Goal: Information Seeking & Learning: Learn about a topic

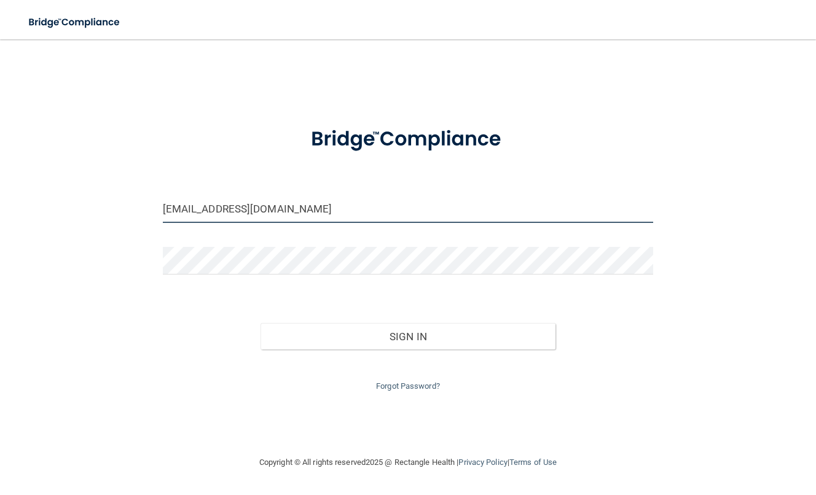
drag, startPoint x: 218, startPoint y: 210, endPoint x: 157, endPoint y: 207, distance: 60.9
click at [157, 207] on div "[EMAIL_ADDRESS][DOMAIN_NAME]" at bounding box center [408, 213] width 509 height 37
type input "[EMAIL_ADDRESS][DOMAIN_NAME]"
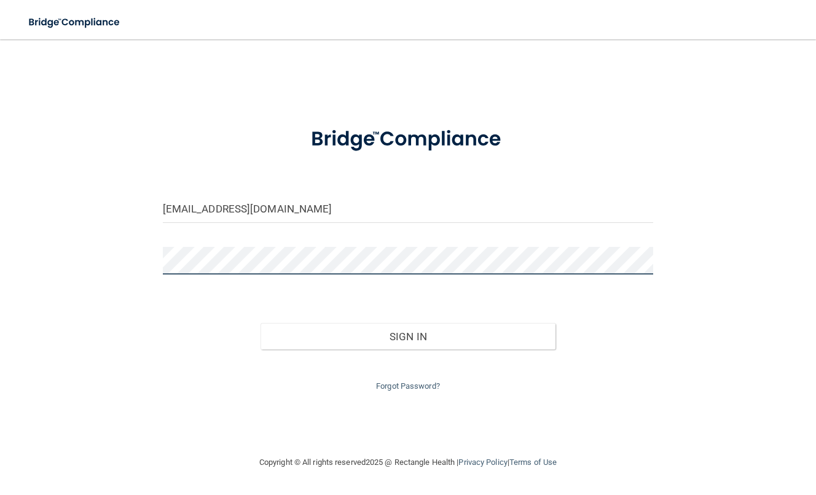
click at [261, 323] on button "Sign In" at bounding box center [408, 336] width 294 height 27
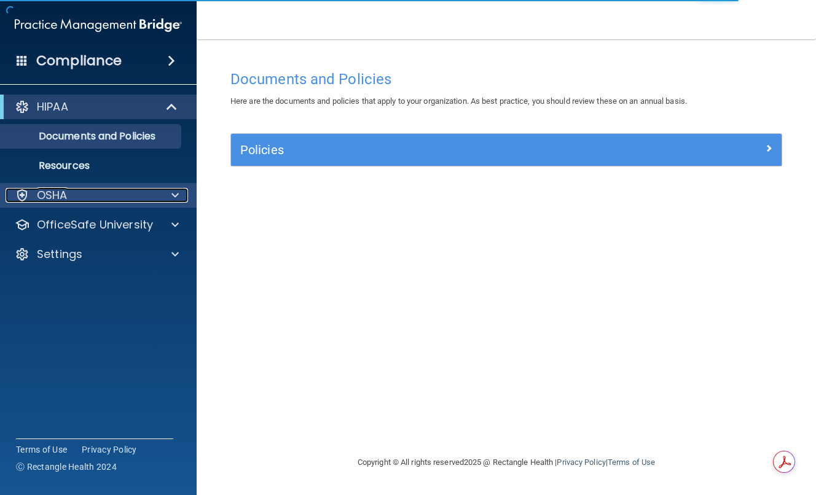
click at [116, 200] on div "OSHA" at bounding box center [82, 195] width 152 height 15
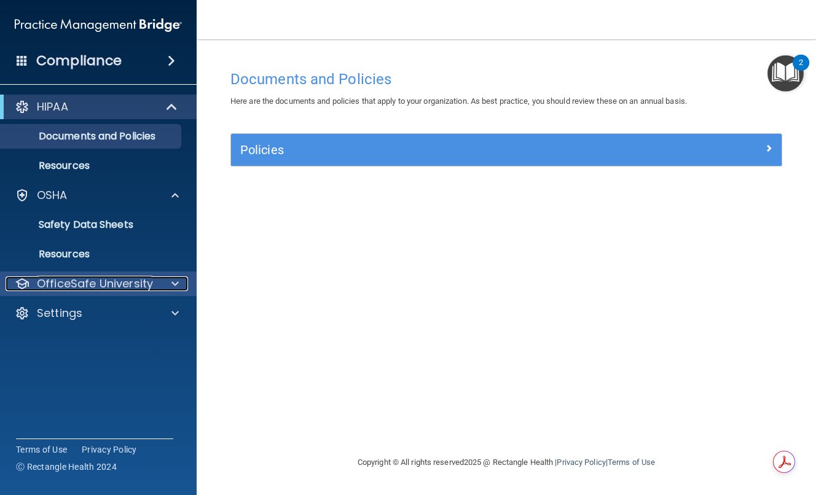
click at [179, 283] on div at bounding box center [173, 284] width 31 height 15
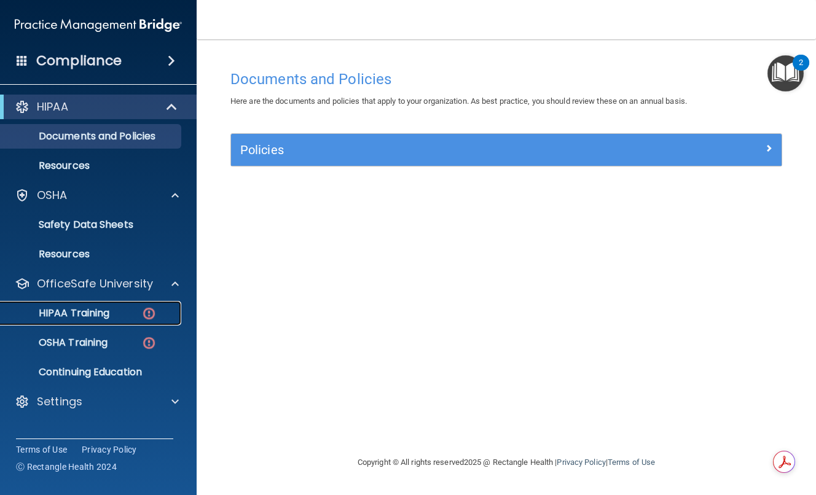
click at [138, 313] on div "HIPAA Training" at bounding box center [92, 313] width 168 height 12
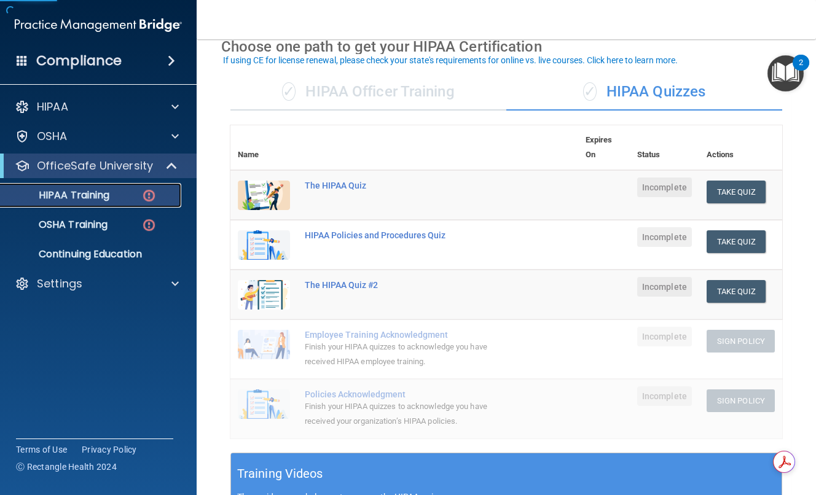
scroll to position [123, 0]
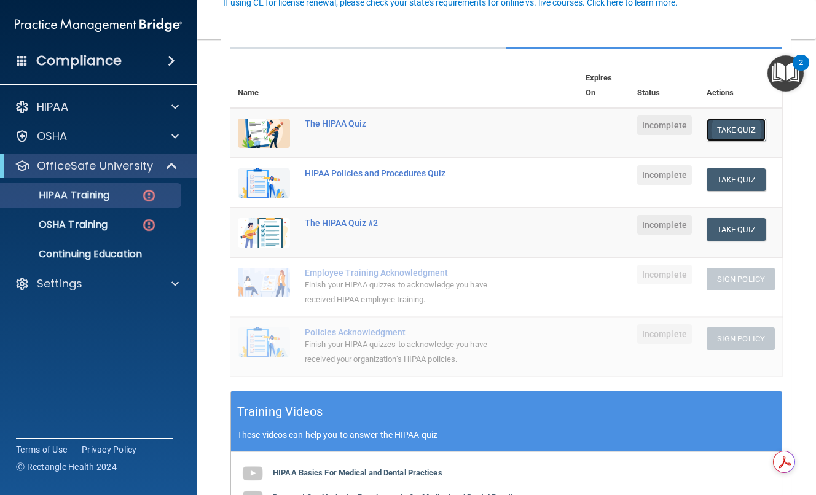
click at [718, 131] on button "Take Quiz" at bounding box center [736, 130] width 59 height 23
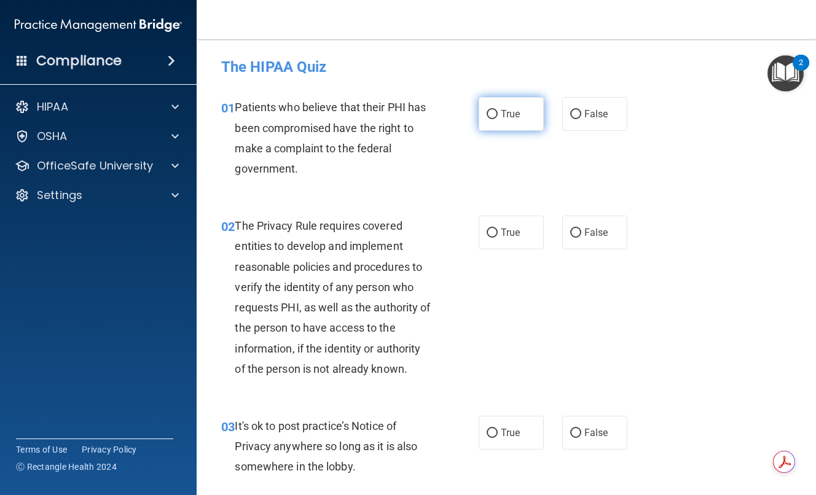
click at [503, 121] on label "True" at bounding box center [511, 114] width 65 height 34
click at [498, 119] on input "True" at bounding box center [492, 114] width 11 height 9
radio input "true"
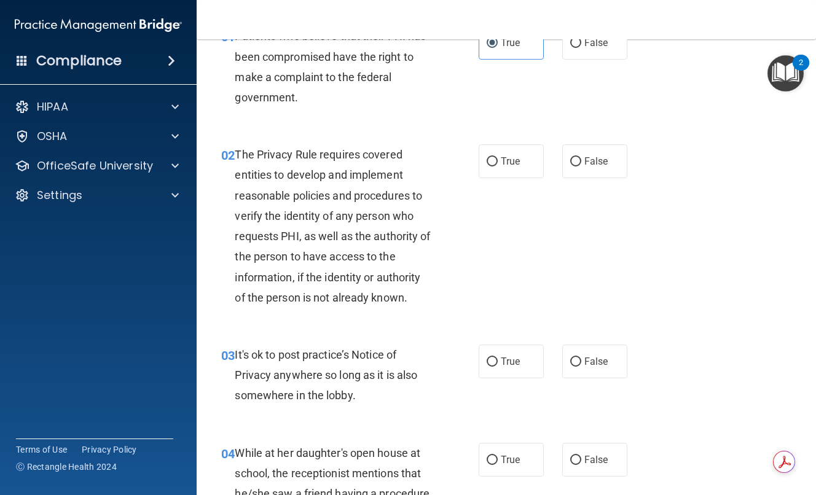
scroll to position [61, 0]
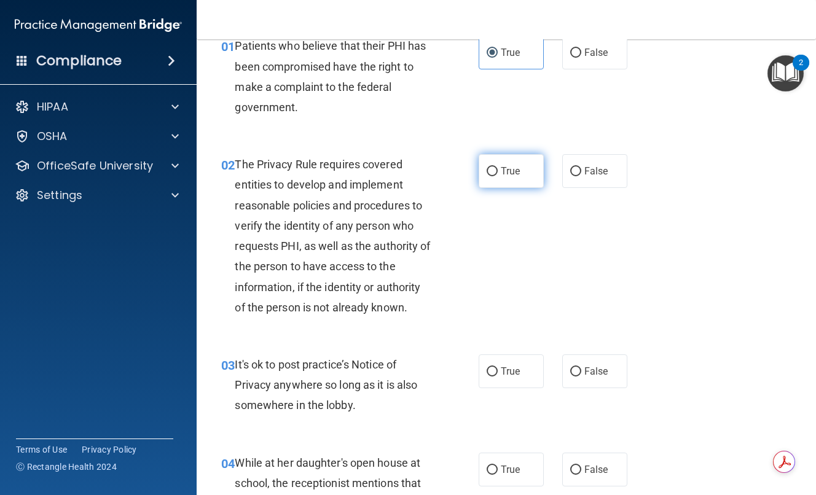
click at [479, 168] on label "True" at bounding box center [511, 171] width 65 height 34
click at [487, 168] on input "True" at bounding box center [492, 171] width 11 height 9
radio input "true"
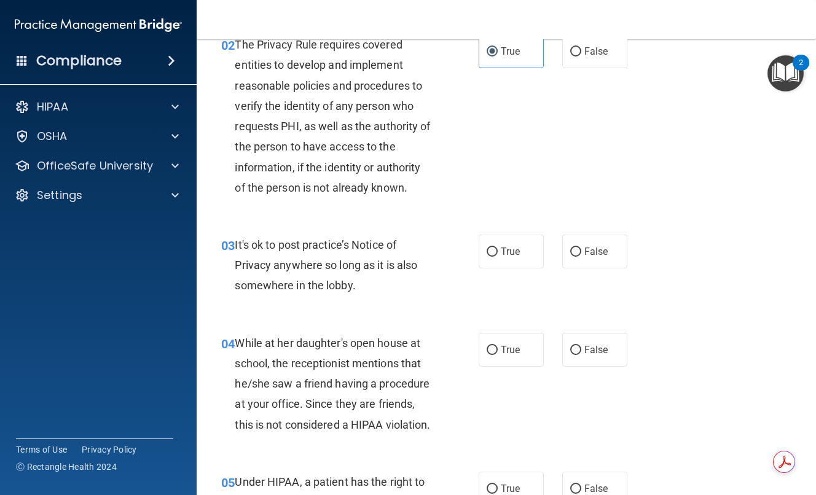
scroll to position [184, 0]
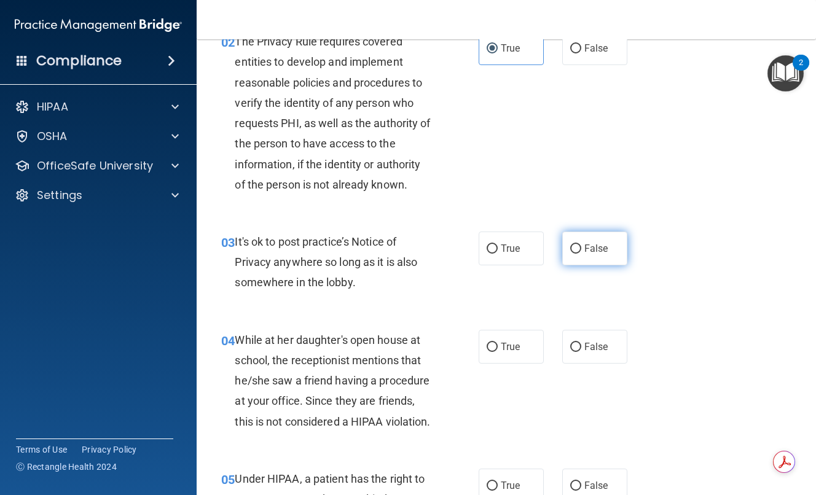
click at [577, 259] on label "False" at bounding box center [594, 249] width 65 height 34
click at [577, 254] on input "False" at bounding box center [575, 249] width 11 height 9
radio input "true"
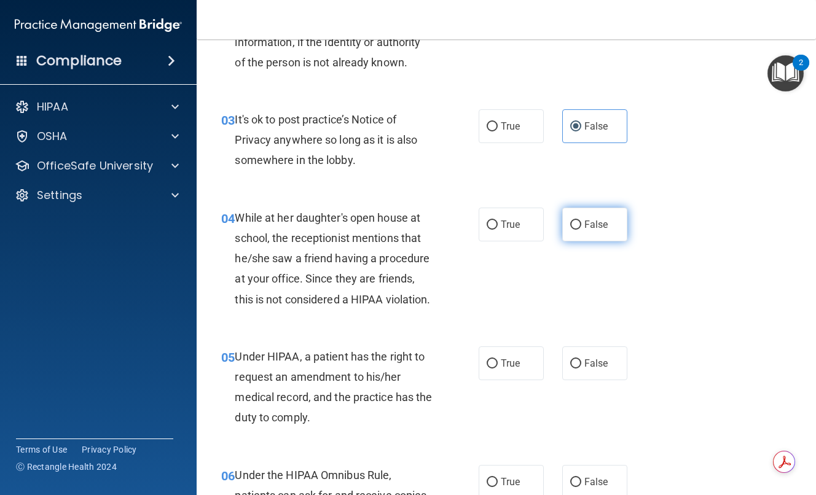
scroll to position [307, 0]
